Goal: Obtain resource: Obtain resource

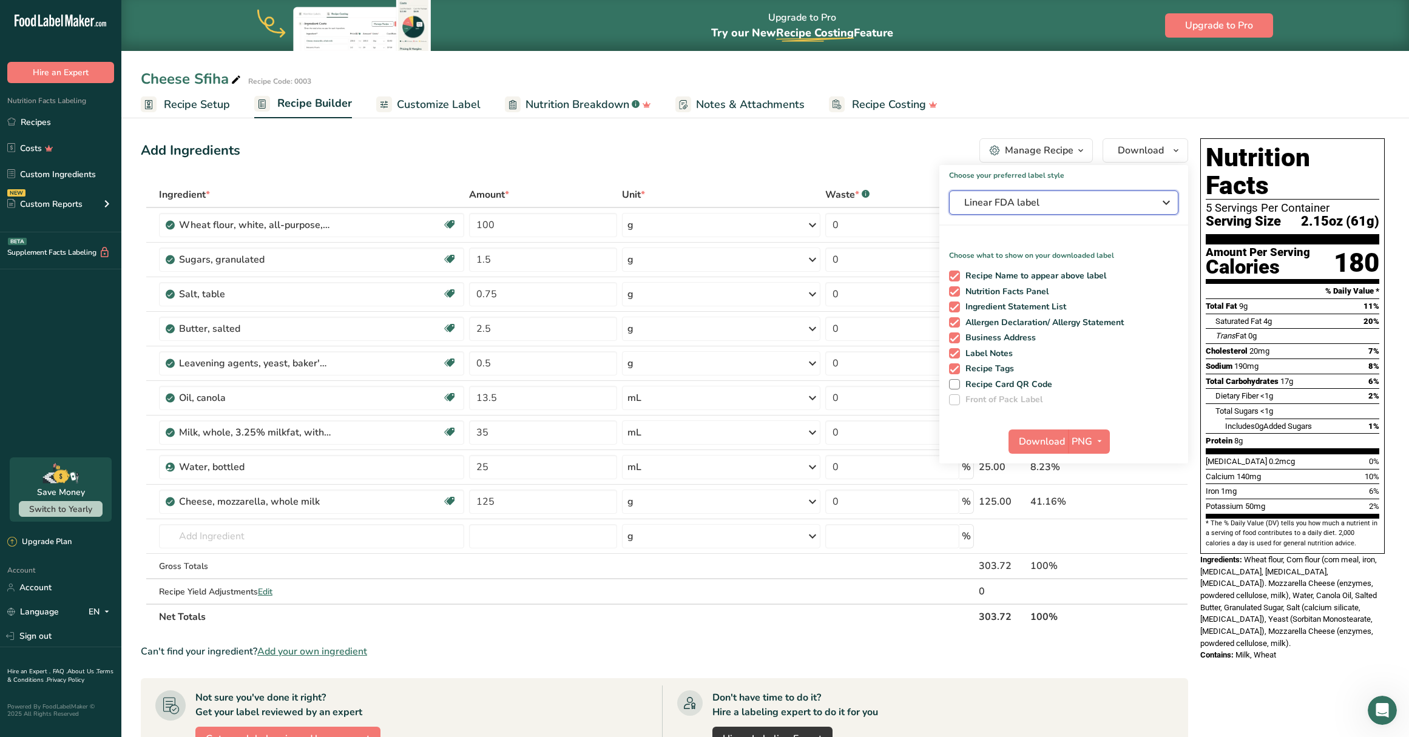
click at [1038, 200] on span "Linear FDA label" at bounding box center [1055, 202] width 182 height 15
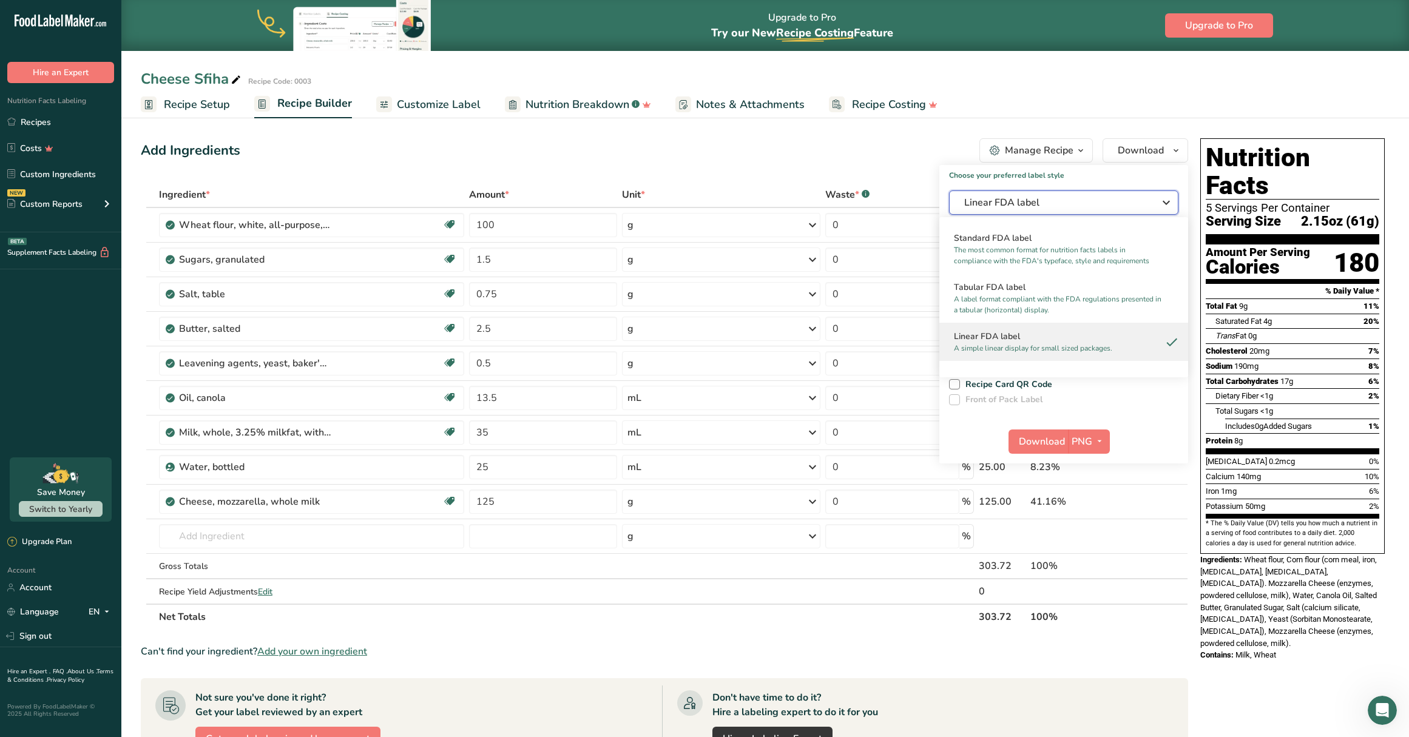
click at [1047, 199] on span "Linear FDA label" at bounding box center [1055, 202] width 182 height 15
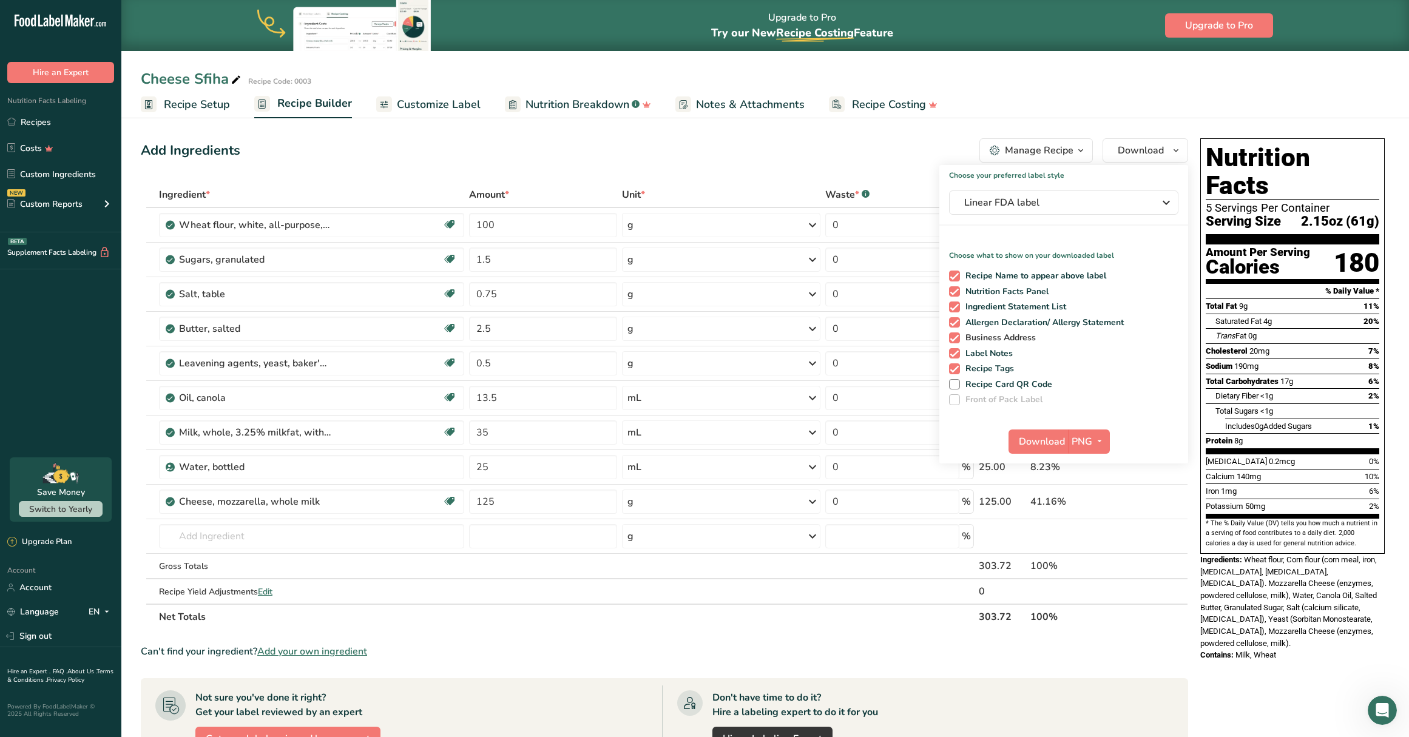
click at [1018, 336] on span "Business Address" at bounding box center [998, 338] width 76 height 11
click at [957, 336] on input "Business Address" at bounding box center [953, 338] width 8 height 8
checkbox input "false"
click at [1100, 441] on icon "button" at bounding box center [1100, 441] width 10 height 15
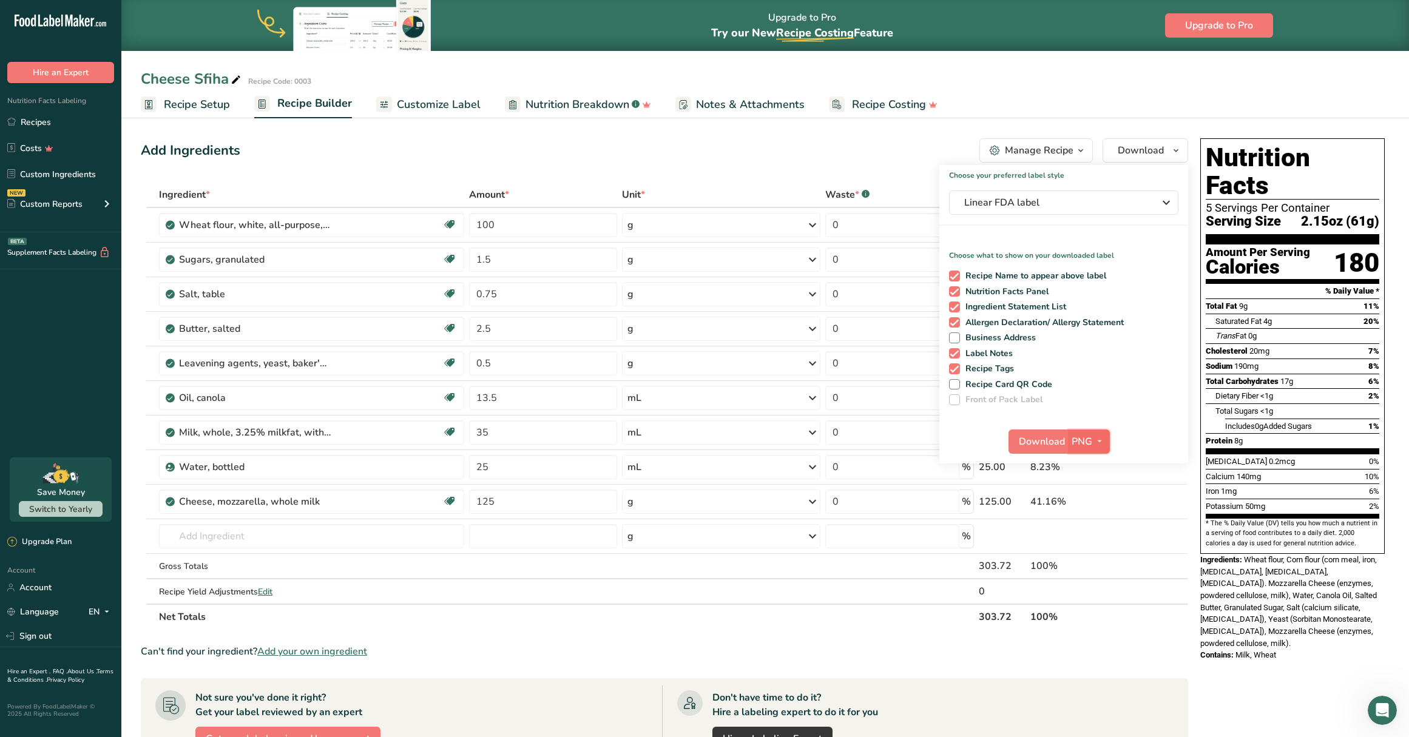
click at [1100, 441] on icon "button" at bounding box center [1100, 441] width 10 height 15
click at [32, 118] on link "Recipes" at bounding box center [60, 121] width 121 height 23
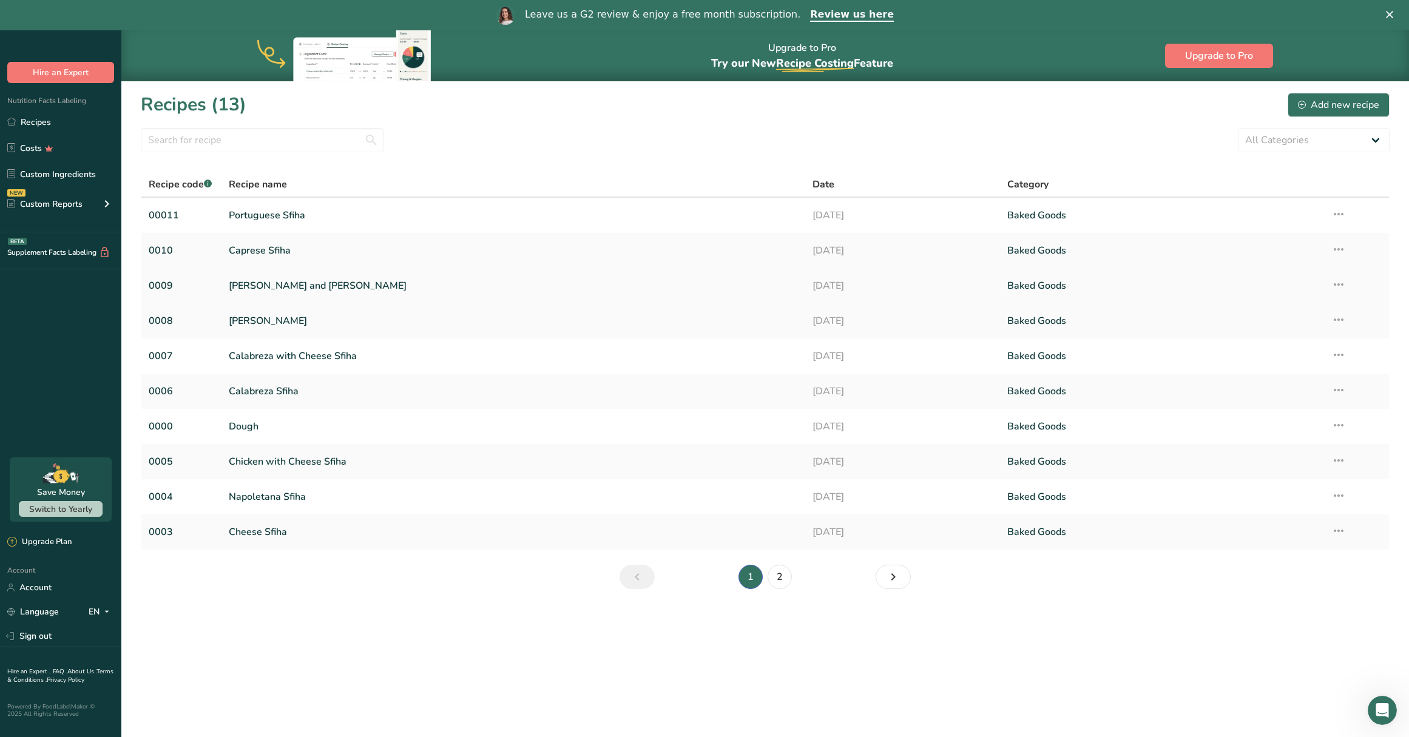
click at [283, 290] on link "[PERSON_NAME] and [PERSON_NAME]" at bounding box center [513, 285] width 569 height 25
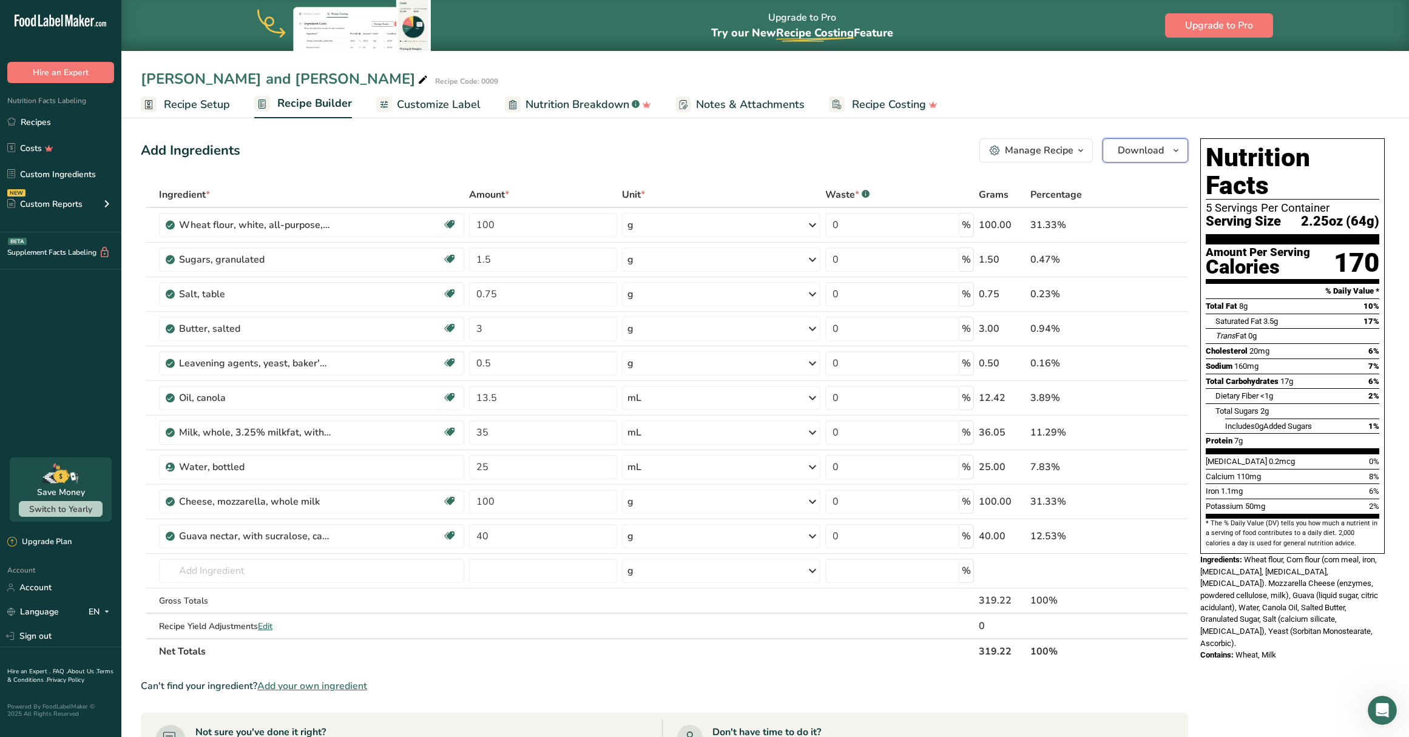
click at [1173, 156] on icon "button" at bounding box center [1176, 150] width 10 height 15
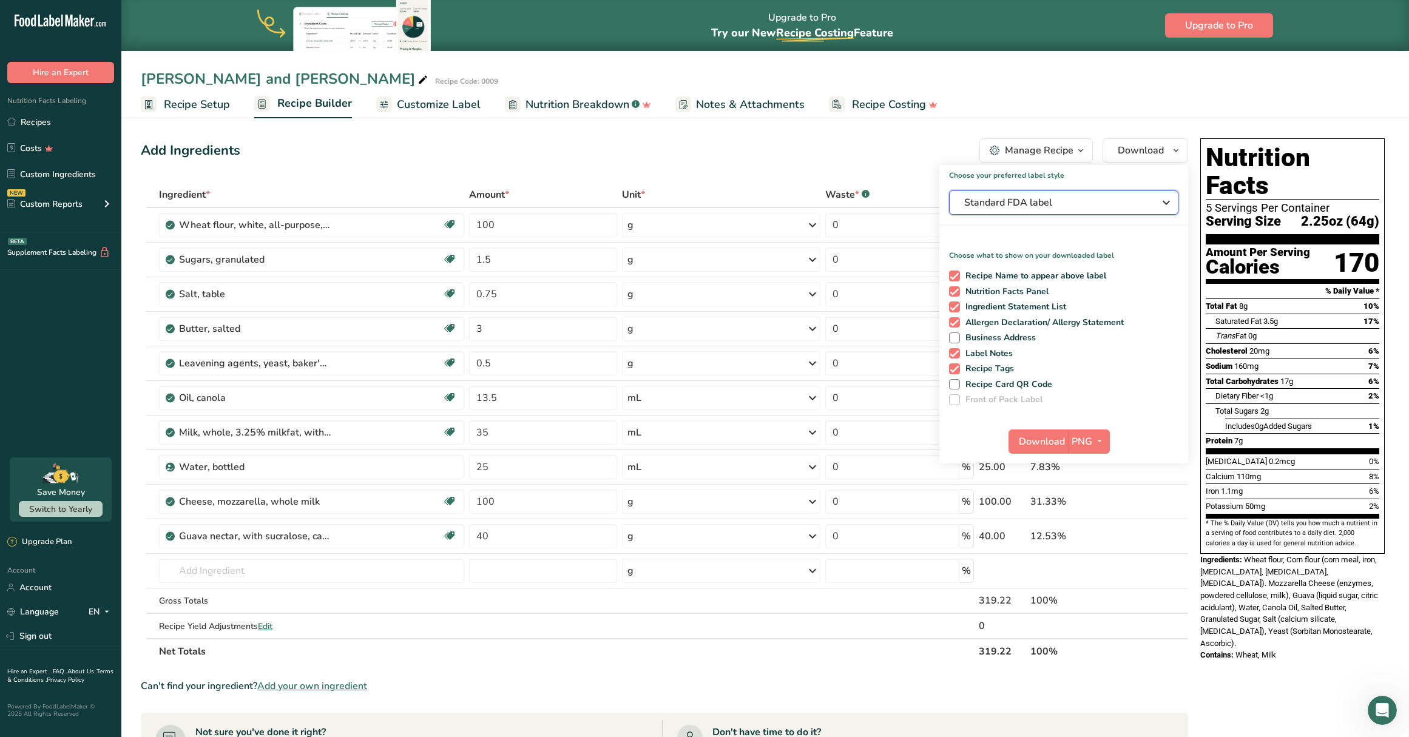
click at [1059, 201] on span "Standard FDA label" at bounding box center [1055, 202] width 182 height 15
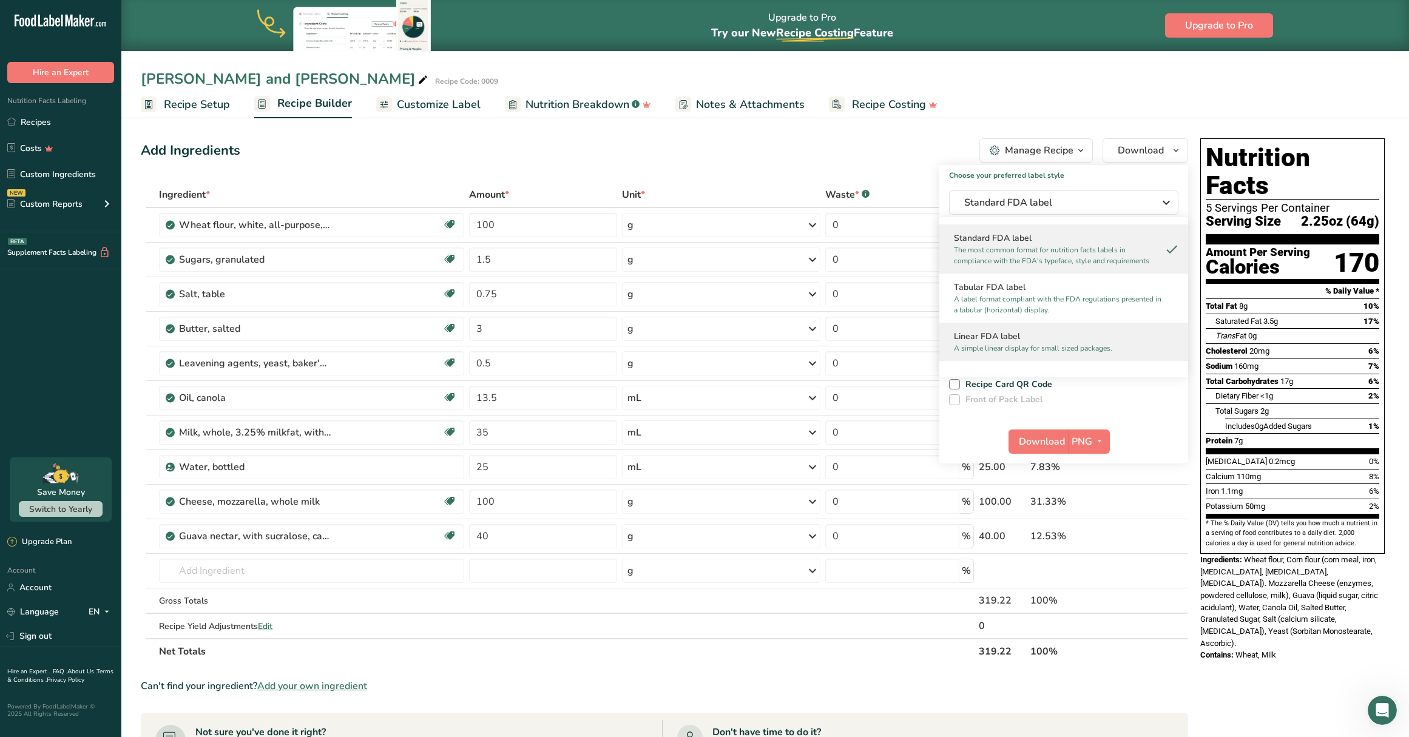
click at [1050, 351] on p "A simple linear display for small sized packages." at bounding box center [1058, 348] width 209 height 11
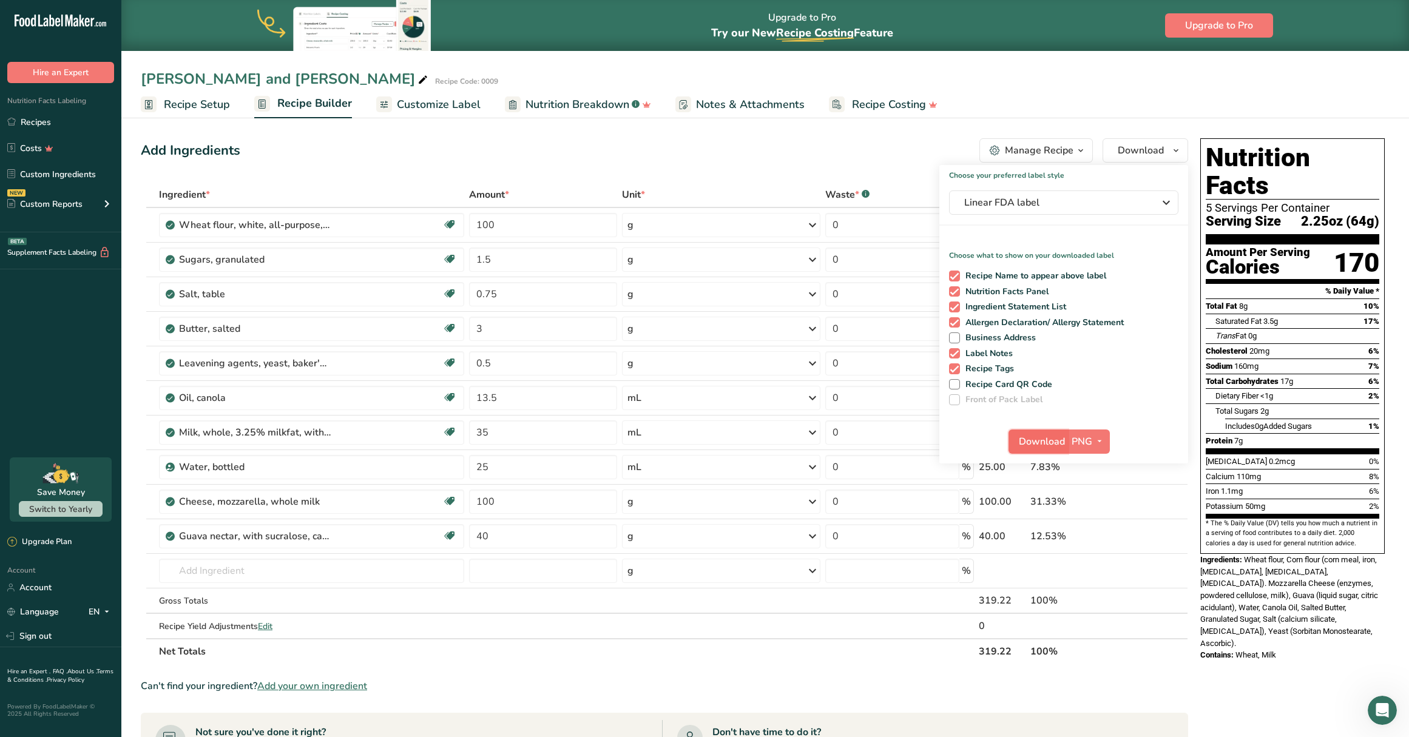
click at [1044, 439] on span "Download" at bounding box center [1042, 441] width 46 height 15
click at [49, 119] on link "Recipes" at bounding box center [60, 121] width 121 height 23
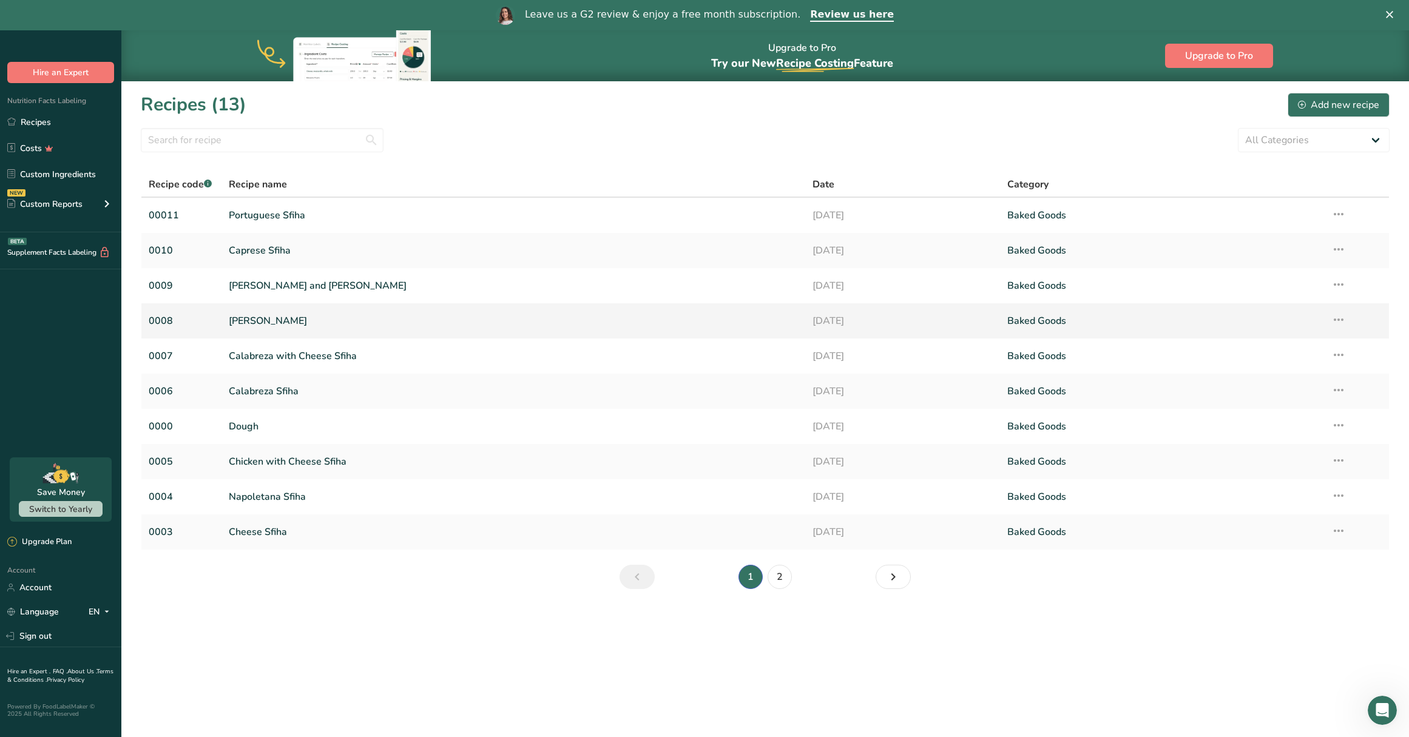
click at [291, 325] on link "[PERSON_NAME]" at bounding box center [513, 320] width 569 height 25
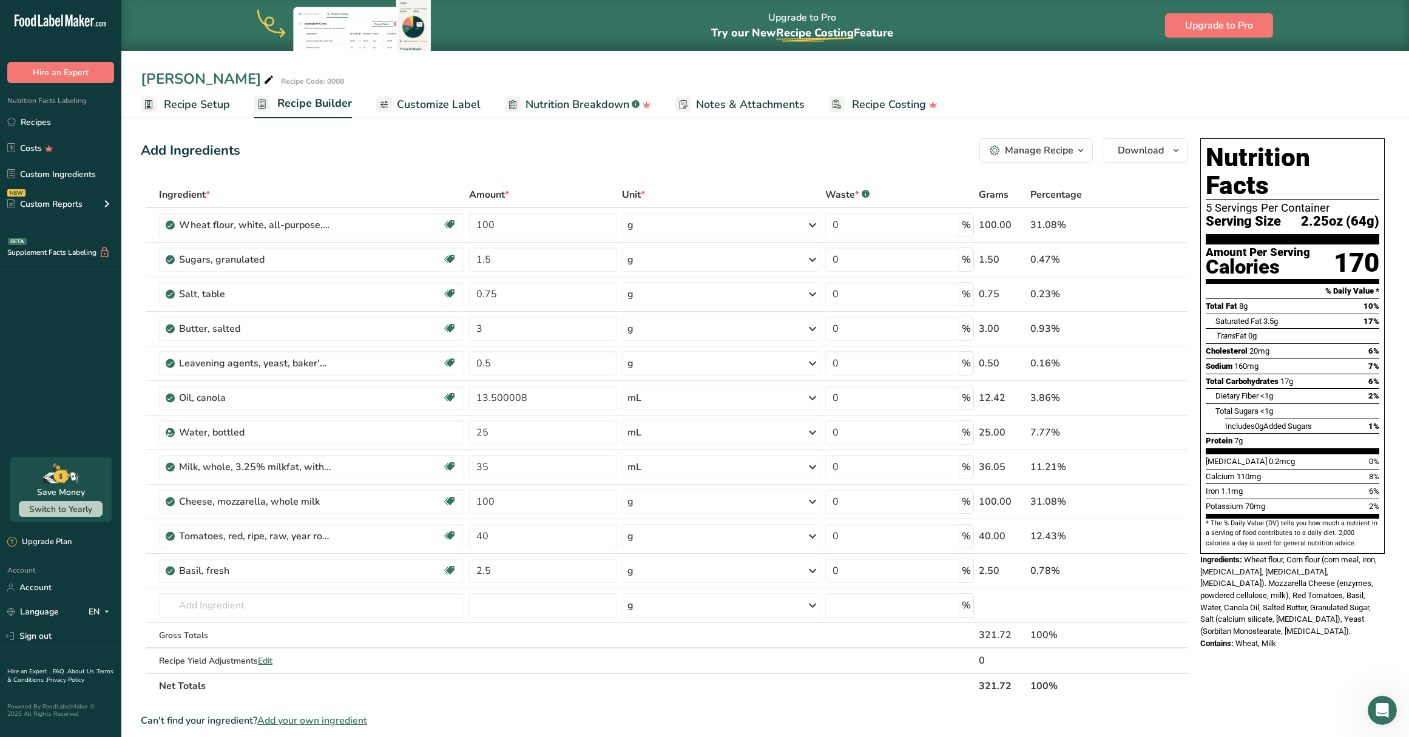
click at [1030, 149] on div "Manage Recipe" at bounding box center [1039, 150] width 69 height 15
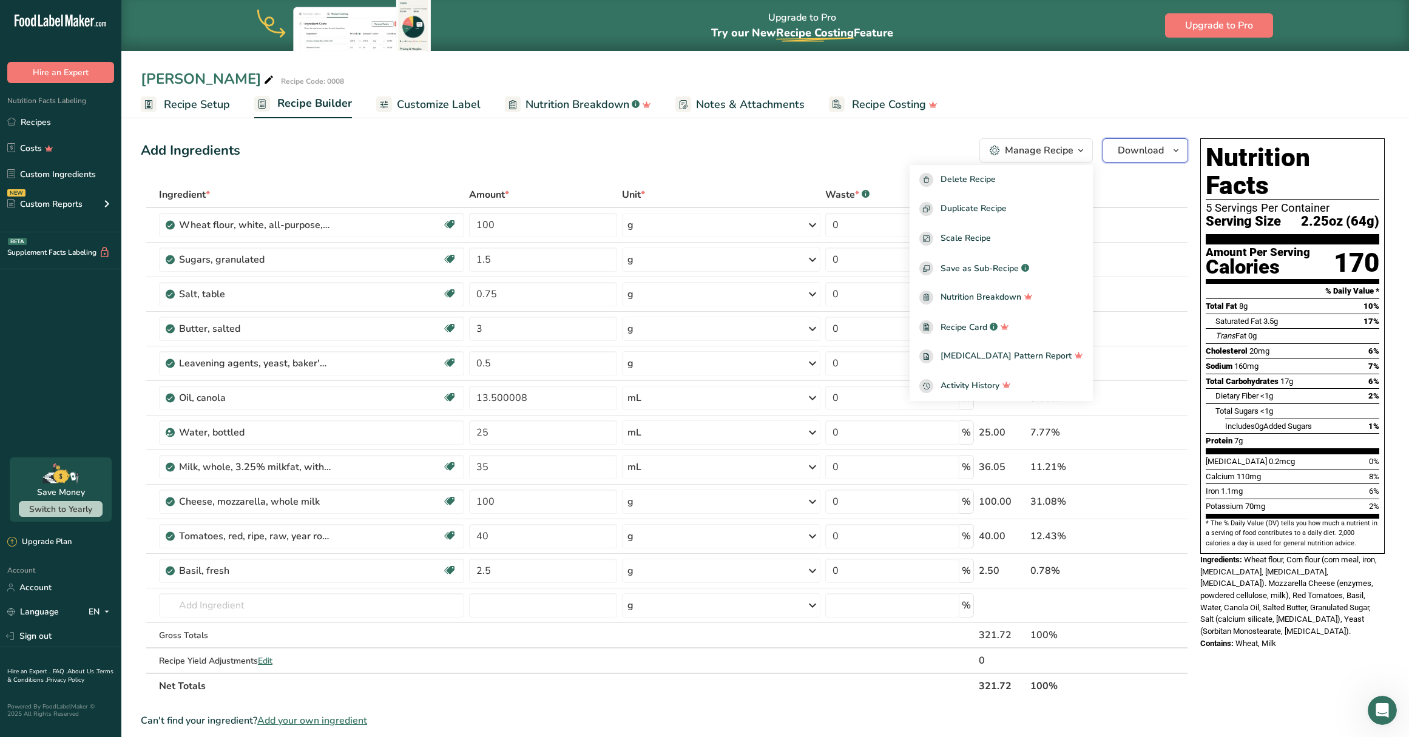
click at [1130, 152] on span "Download" at bounding box center [1141, 150] width 46 height 15
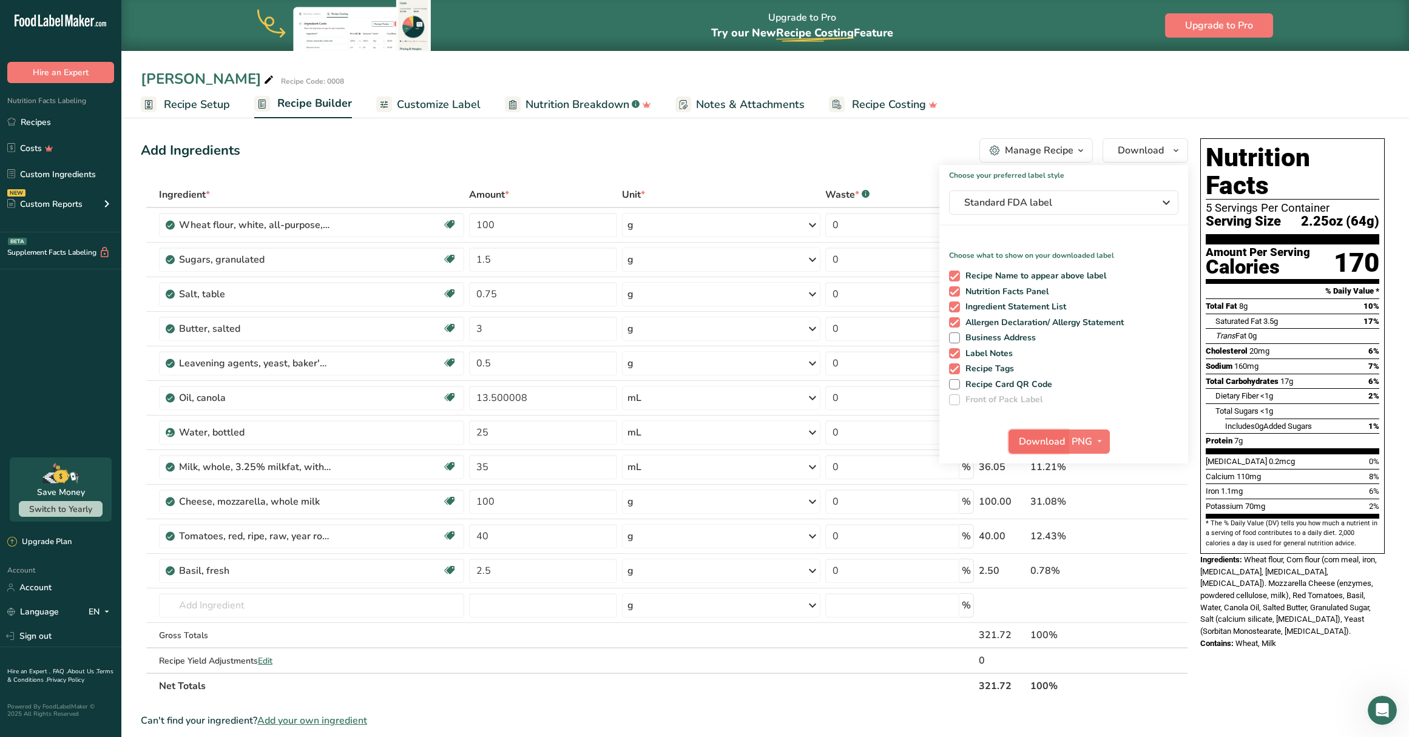
click at [1050, 443] on span "Download" at bounding box center [1042, 441] width 46 height 15
click at [1067, 200] on span "Standard FDA label" at bounding box center [1055, 202] width 182 height 15
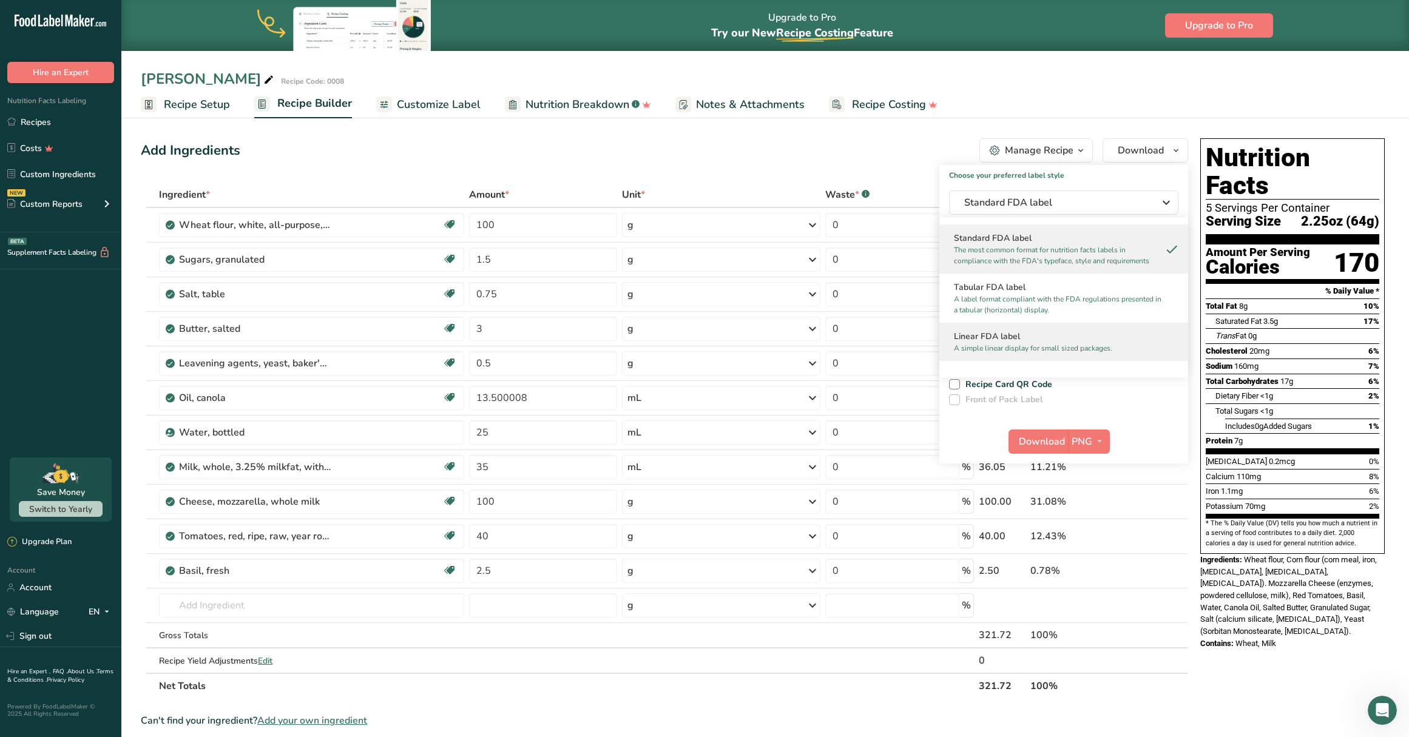
click at [1035, 347] on p "A simple linear display for small sized packages." at bounding box center [1058, 348] width 209 height 11
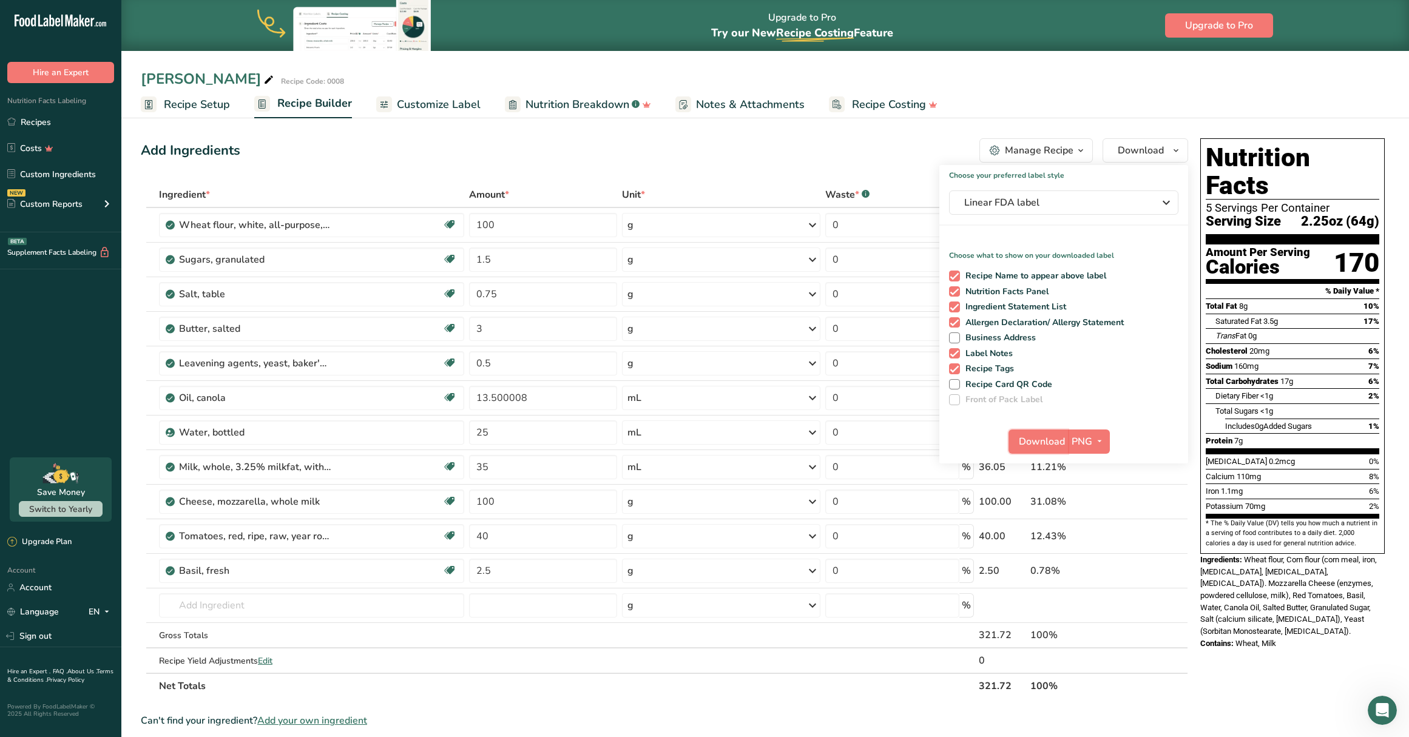
click at [1059, 440] on span "Download" at bounding box center [1042, 441] width 46 height 15
click at [32, 117] on link "Recipes" at bounding box center [60, 121] width 121 height 23
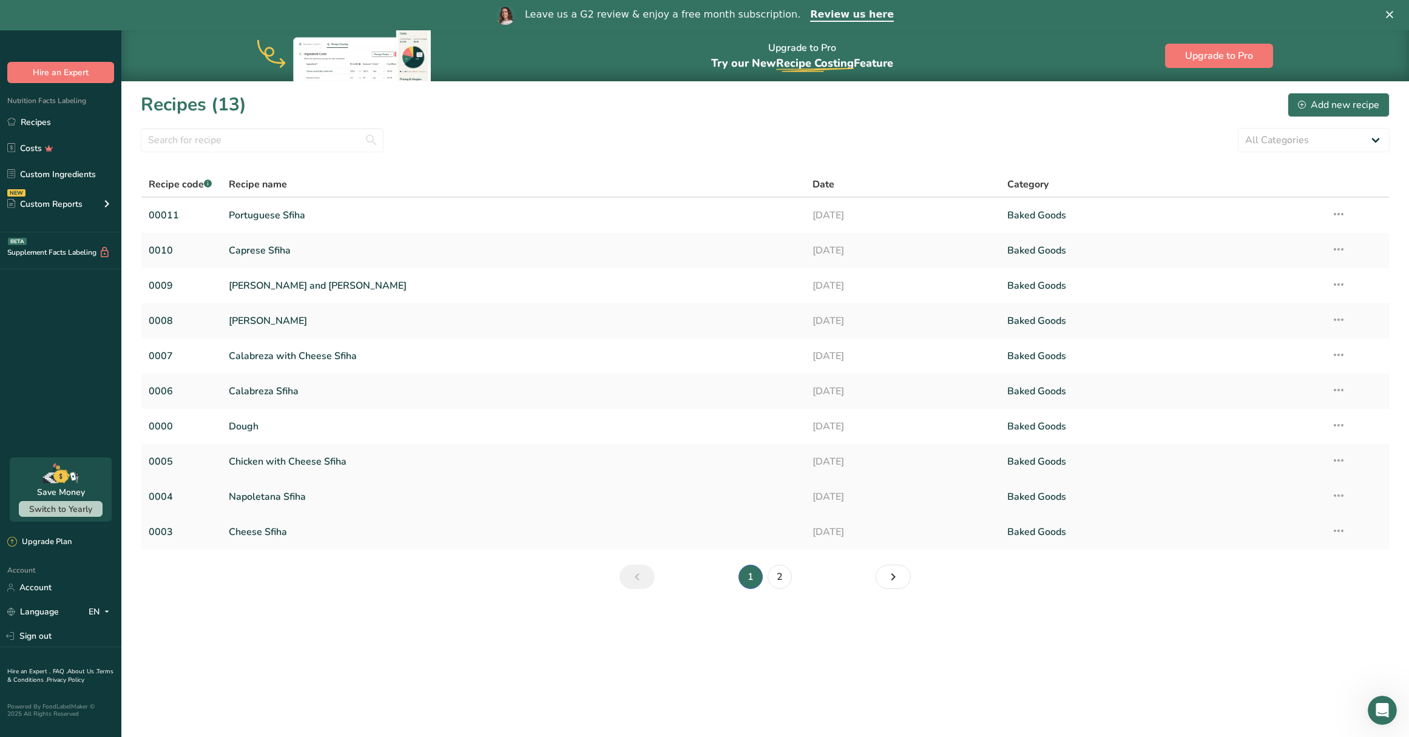
click at [268, 498] on link "Napoletana Sfiha" at bounding box center [513, 496] width 569 height 25
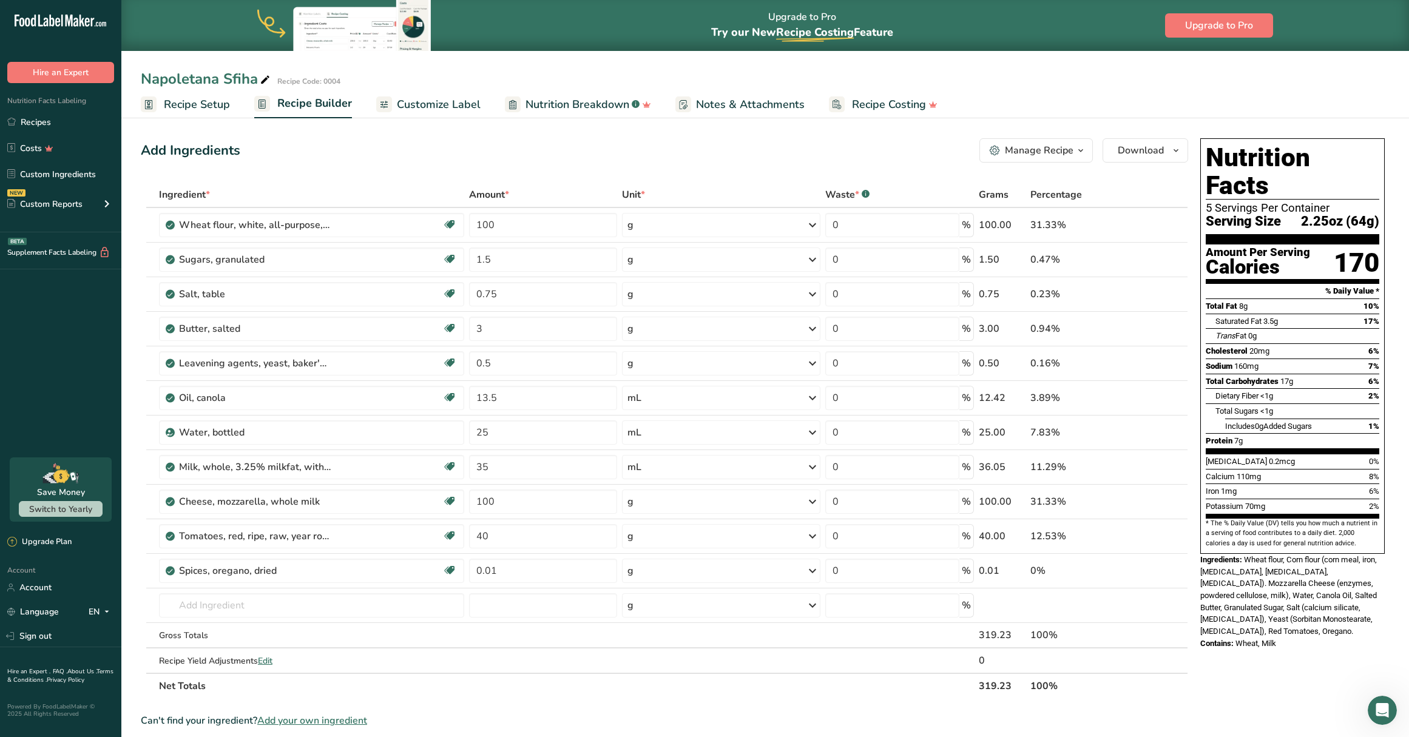
click at [1083, 149] on icon "button" at bounding box center [1081, 150] width 10 height 15
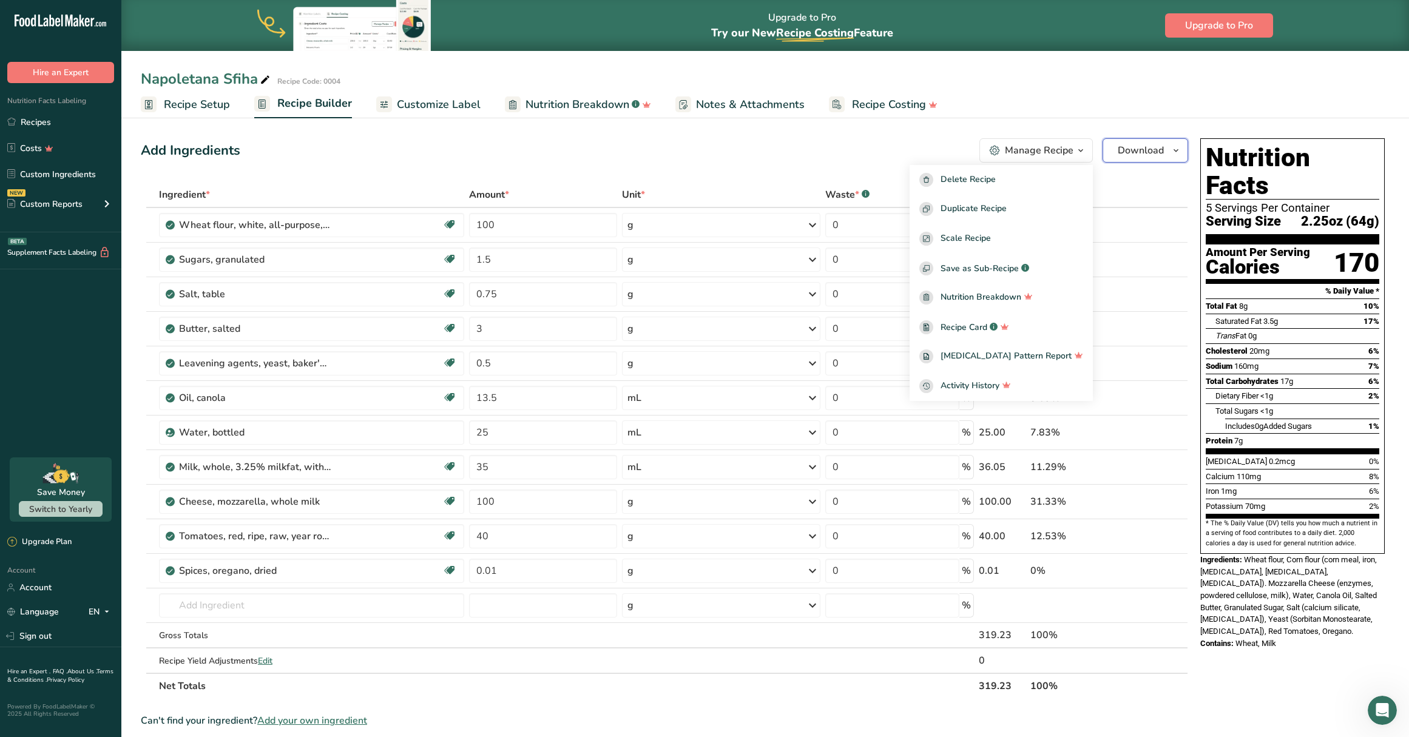
click at [1146, 154] on span "Download" at bounding box center [1141, 150] width 46 height 15
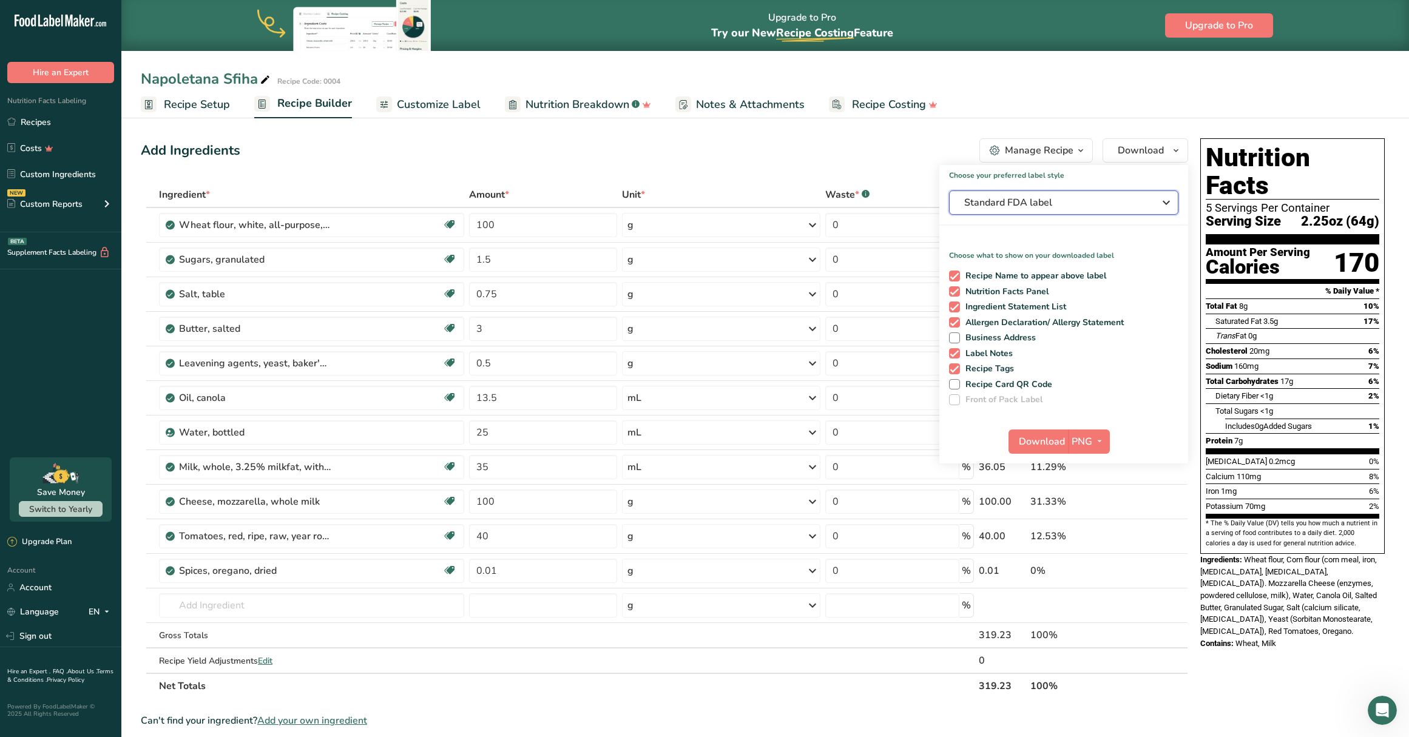
click at [1057, 211] on button "Standard FDA label" at bounding box center [1063, 203] width 229 height 24
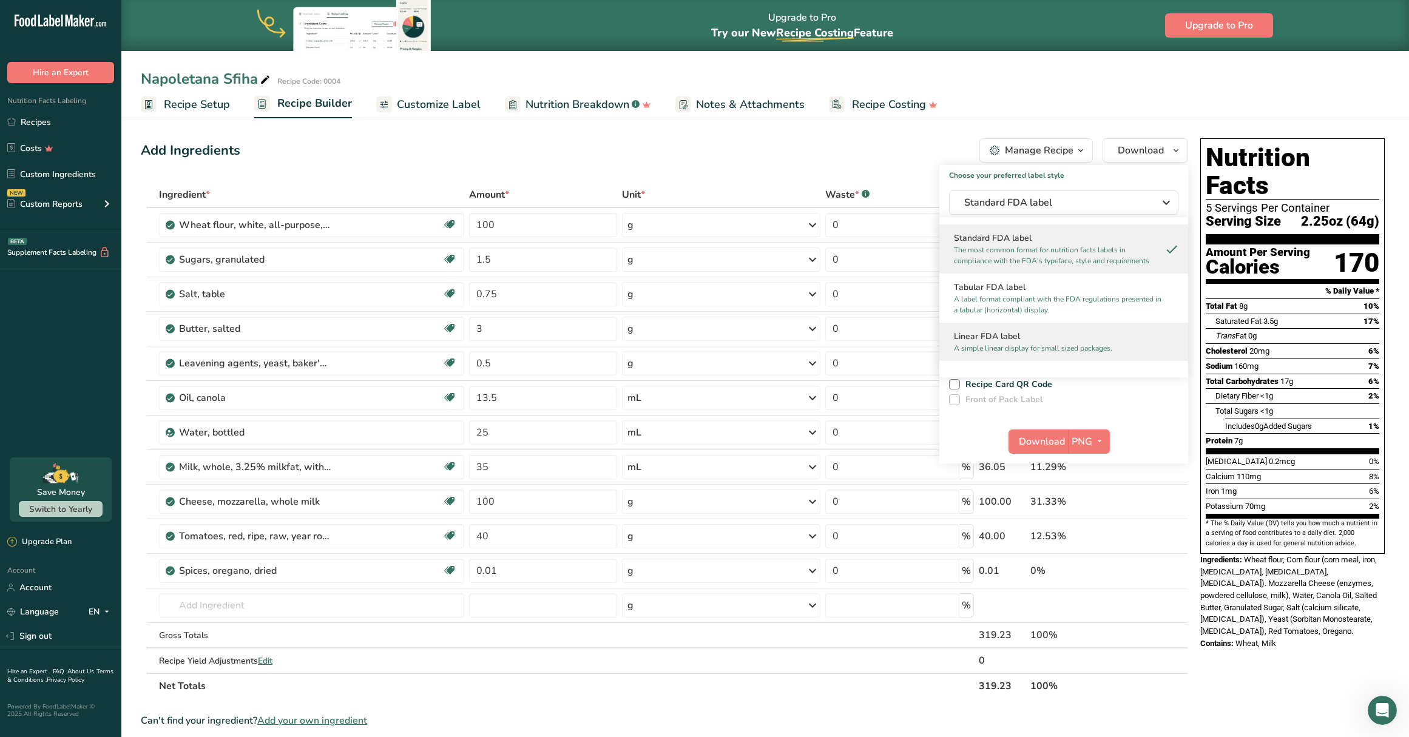
click at [1043, 346] on p "A simple linear display for small sized packages." at bounding box center [1058, 348] width 209 height 11
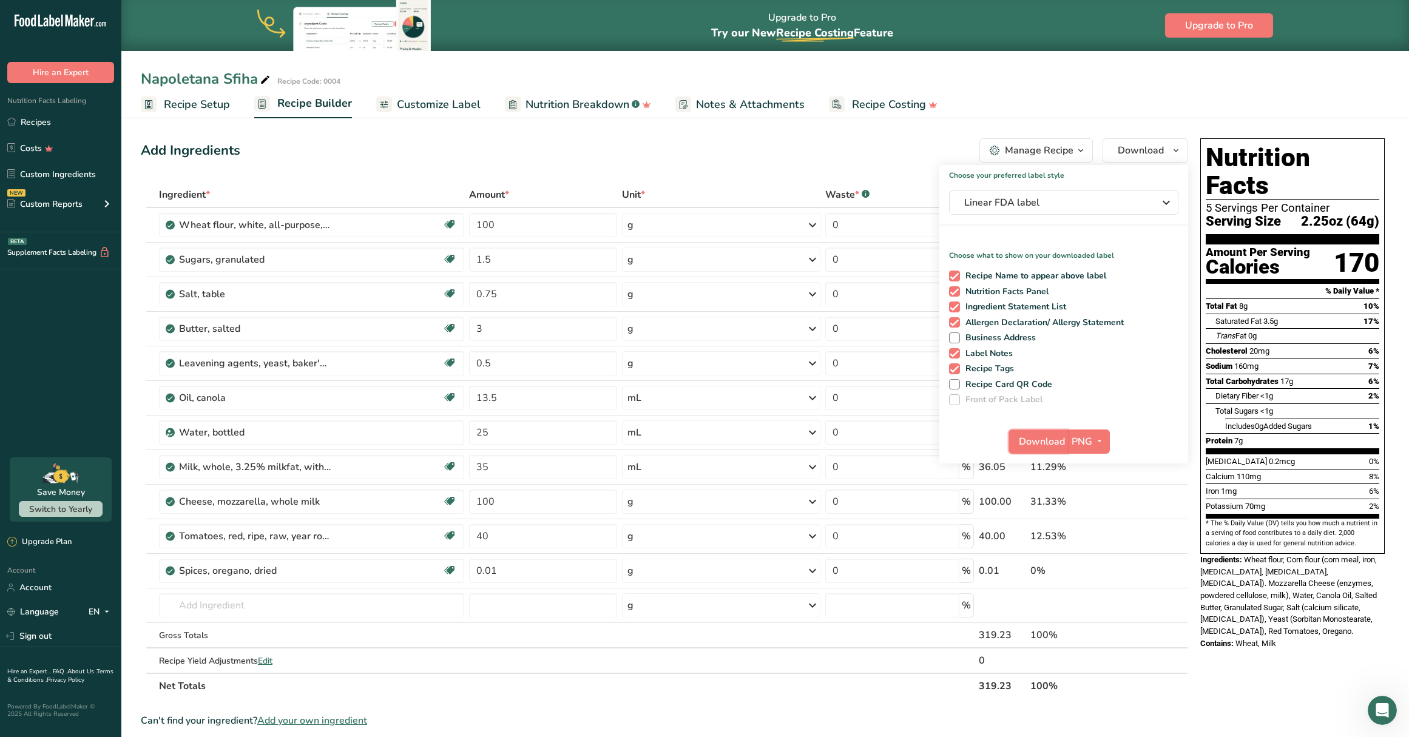
click at [1037, 442] on span "Download" at bounding box center [1042, 441] width 46 height 15
click at [35, 124] on link "Recipes" at bounding box center [60, 121] width 121 height 23
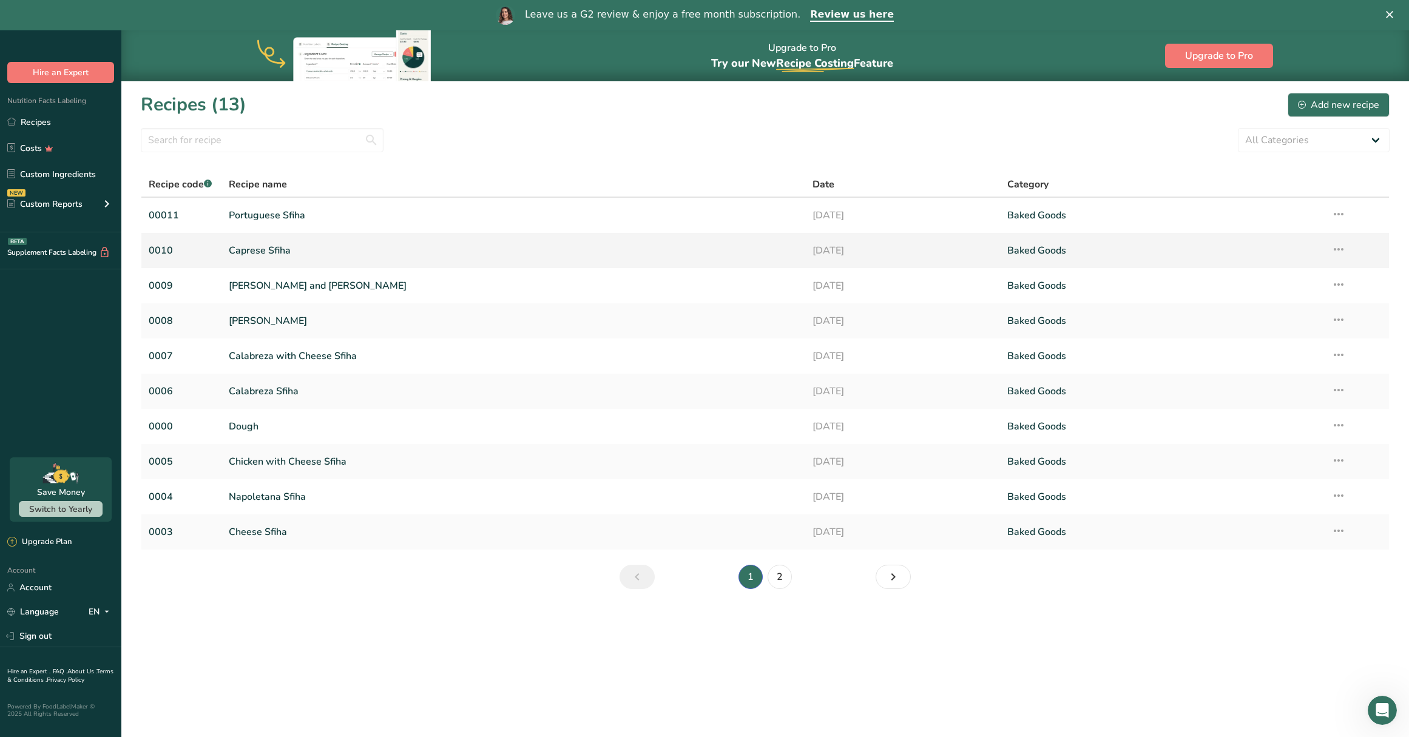
click at [258, 244] on link "Caprese Sfiha" at bounding box center [513, 250] width 569 height 25
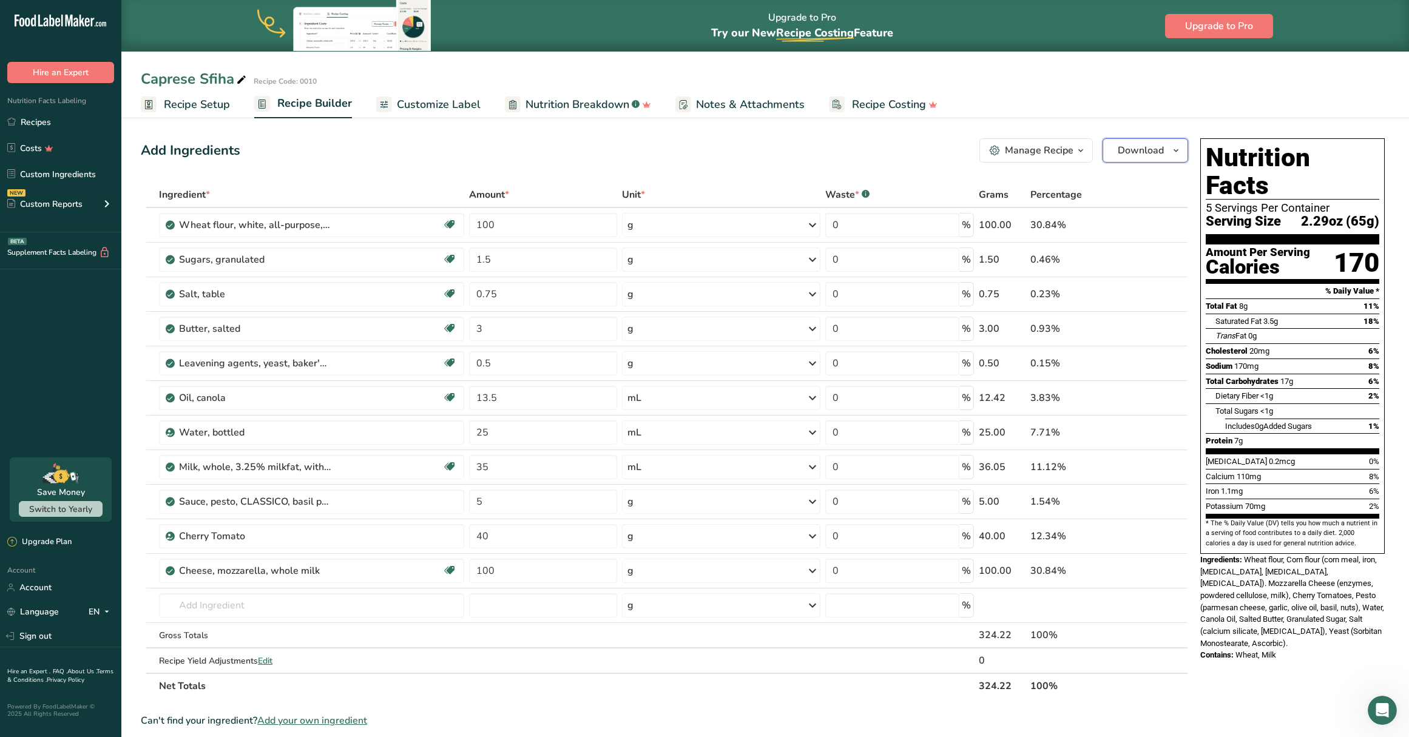
click at [1159, 151] on span "Download" at bounding box center [1141, 150] width 46 height 15
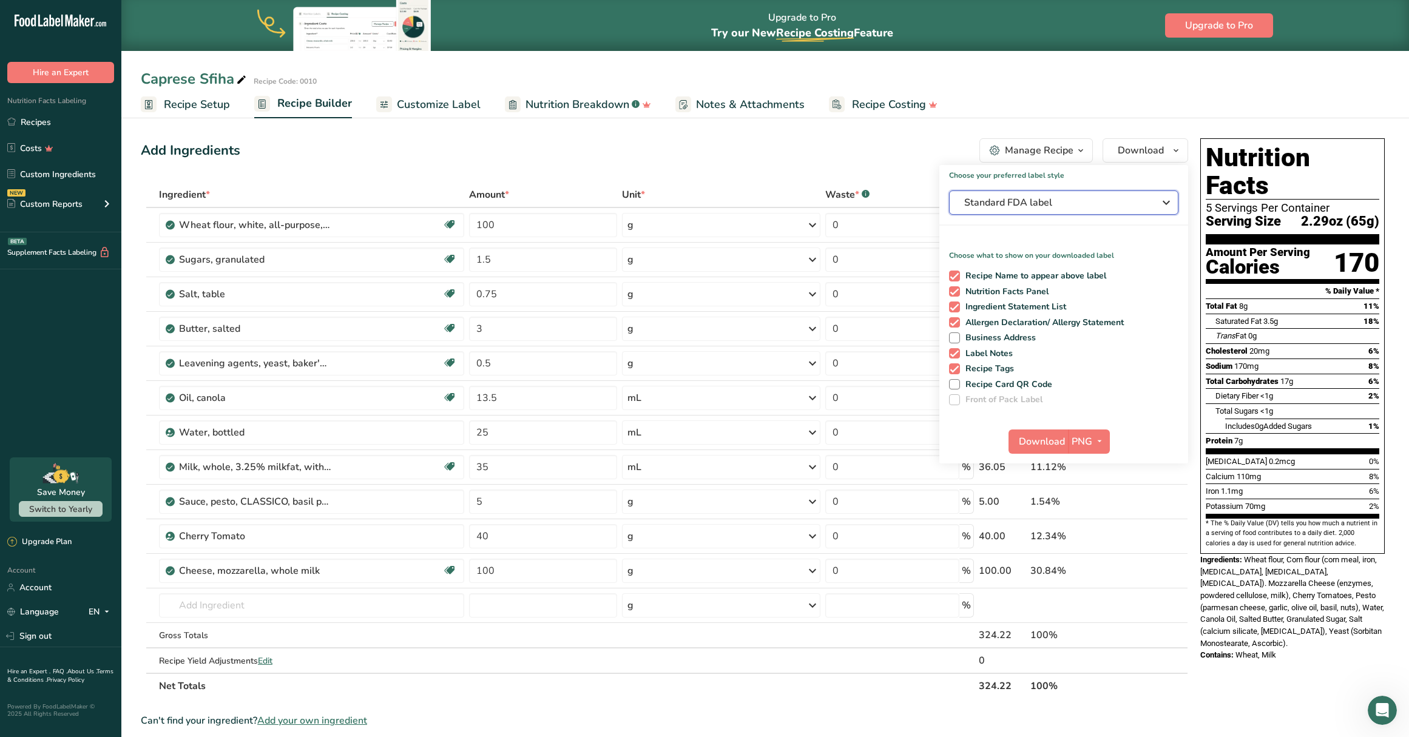
drag, startPoint x: 1053, startPoint y: 201, endPoint x: 1053, endPoint y: 230, distance: 29.1
click at [1053, 201] on span "Standard FDA label" at bounding box center [1055, 202] width 182 height 15
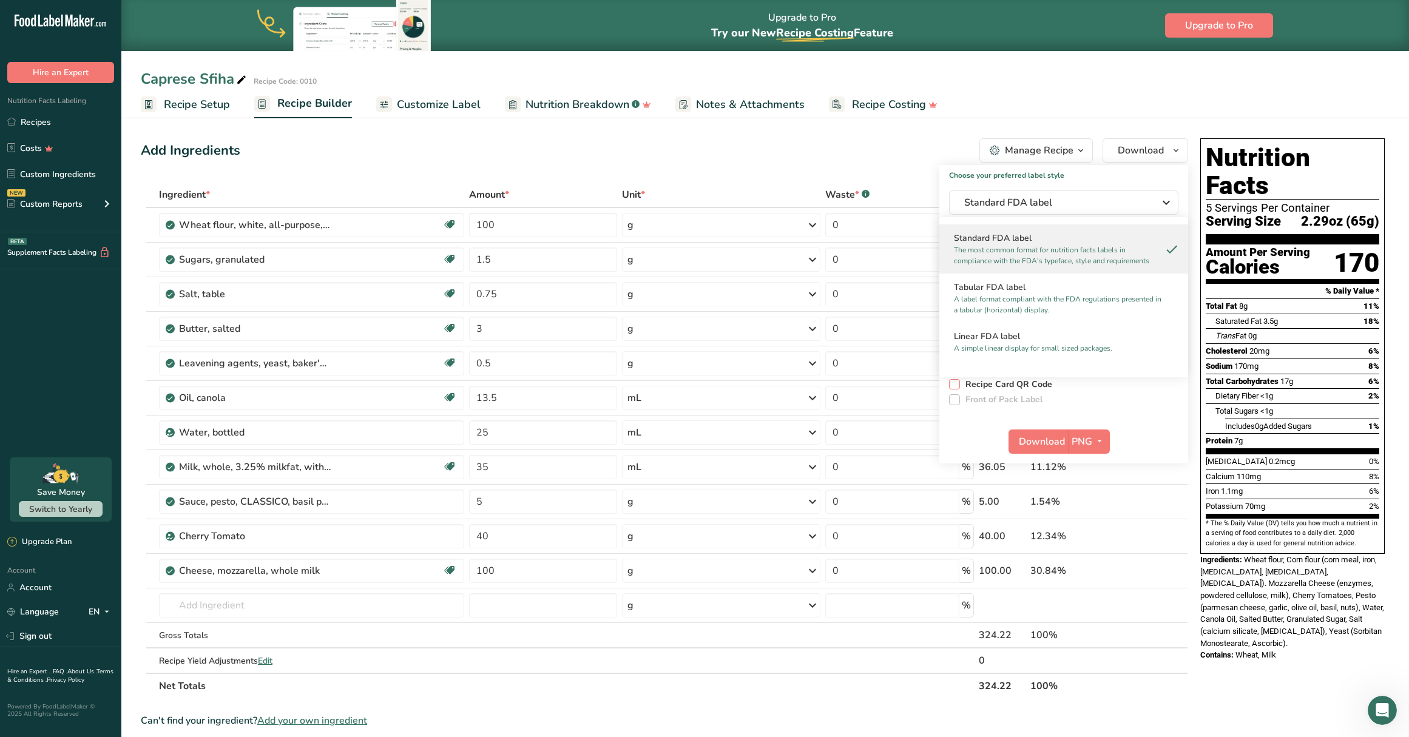
drag, startPoint x: 1010, startPoint y: 337, endPoint x: 1029, endPoint y: 381, distance: 48.1
click at [1010, 337] on h2 "Linear FDA label" at bounding box center [1064, 336] width 220 height 13
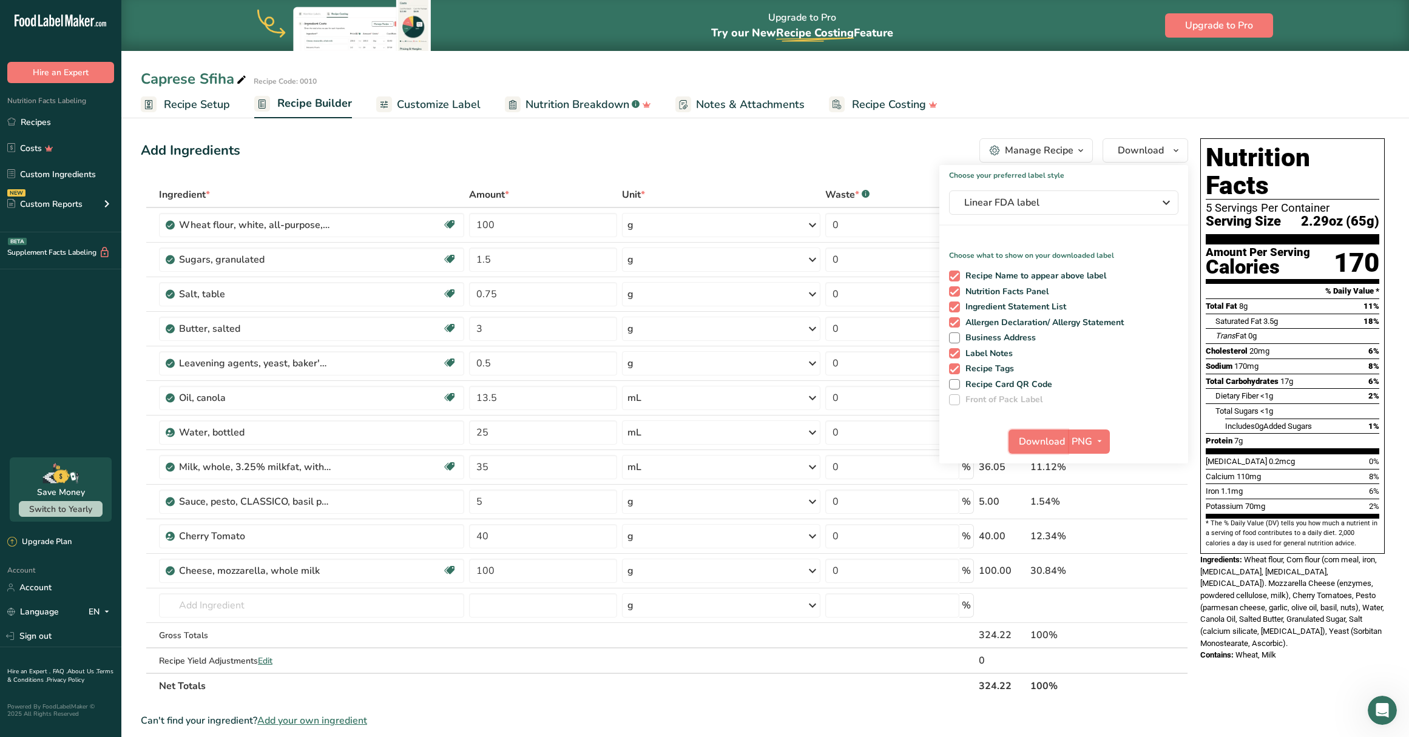
click at [1039, 444] on span "Download" at bounding box center [1042, 441] width 46 height 15
click at [1143, 154] on span "Download" at bounding box center [1141, 150] width 46 height 15
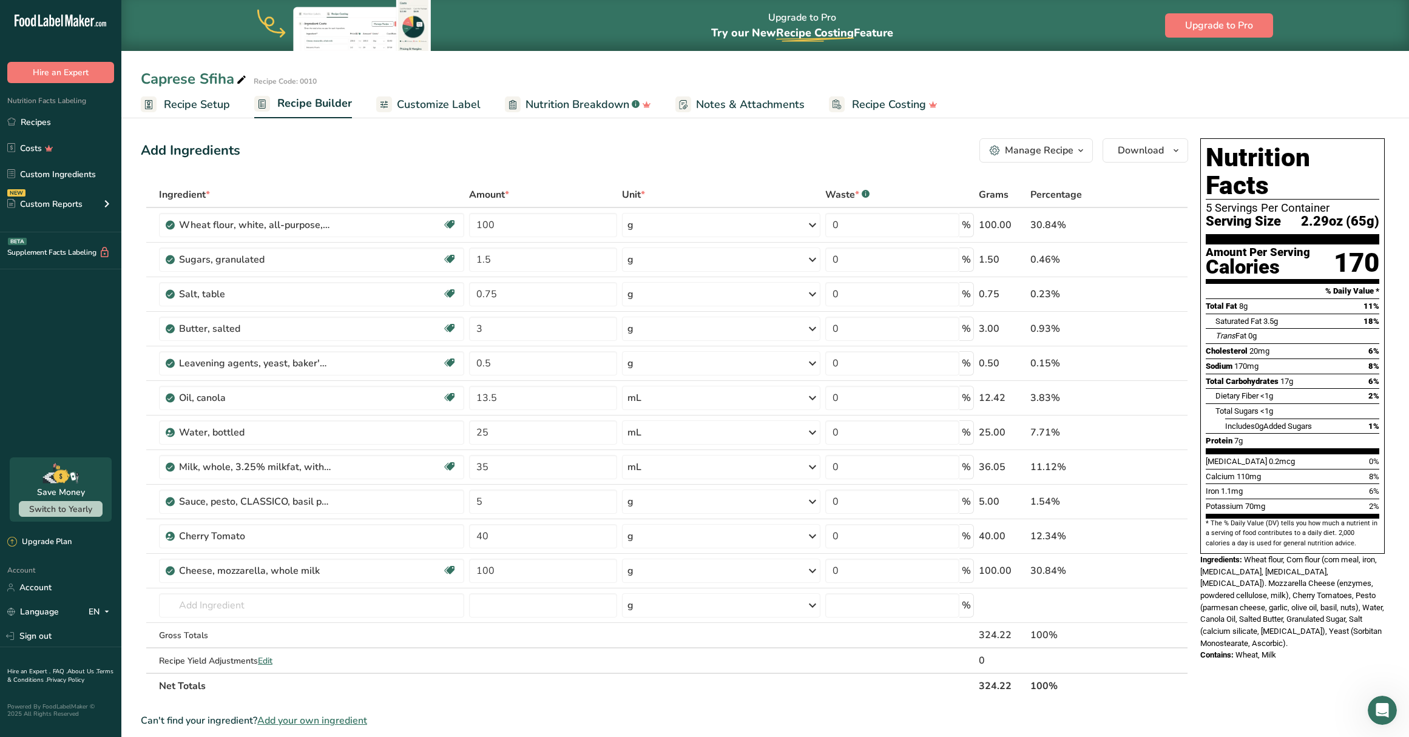
click at [783, 146] on div "Add Ingredients Manage Recipe Delete Recipe Duplicate Recipe Scale Recipe Save …" at bounding box center [664, 150] width 1047 height 24
